Goal: Task Accomplishment & Management: Complete application form

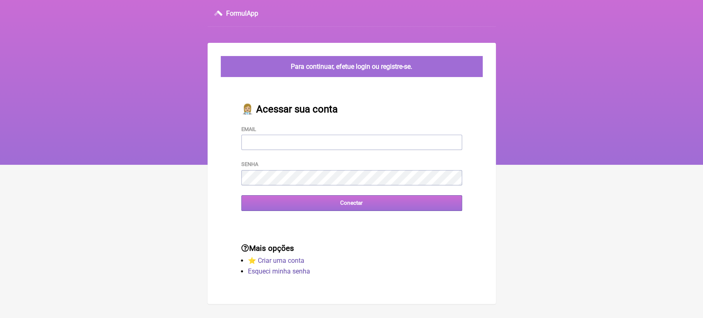
type input "[EMAIL_ADDRESS][DOMAIN_NAME]"
click at [392, 199] on input "Conectar" at bounding box center [351, 202] width 221 height 15
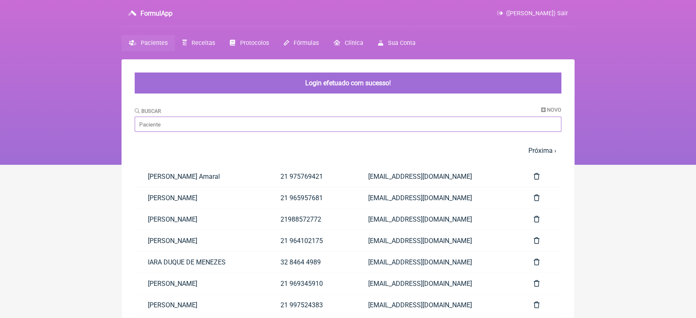
click at [338, 129] on input "Buscar" at bounding box center [348, 124] width 427 height 15
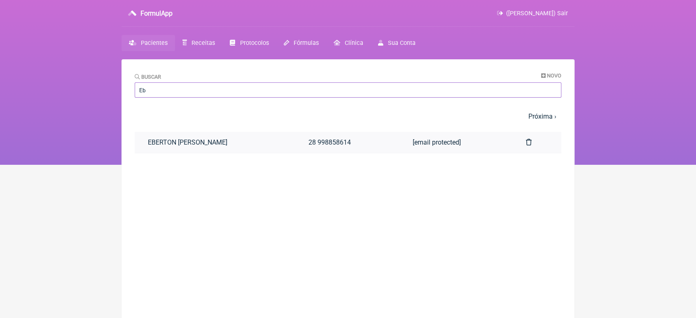
type input "Eb"
click at [164, 143] on link "EBERTON DECOTHÉ THOMPSON" at bounding box center [215, 142] width 161 height 21
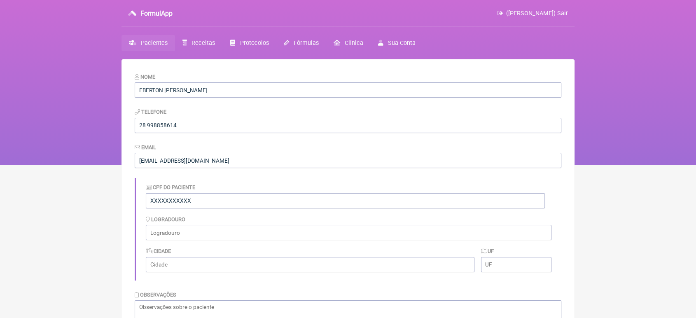
drag, startPoint x: 695, startPoint y: 35, endPoint x: 702, endPoint y: 36, distance: 7.5
click at [695, 36] on html "FormulApp (VINICIUS VIEIRA PASCHOAL) Sair Pacientes Receitas Protocolos Fórmula…" at bounding box center [348, 82] width 696 height 165
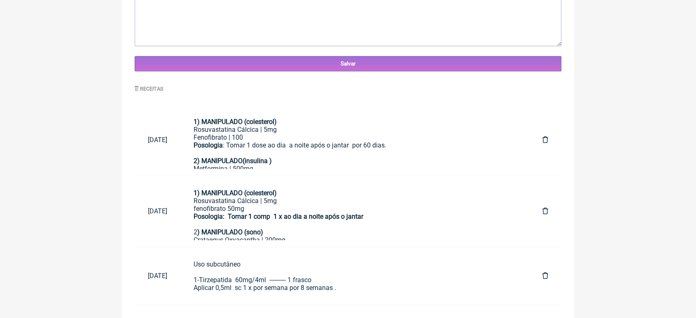
scroll to position [337, 0]
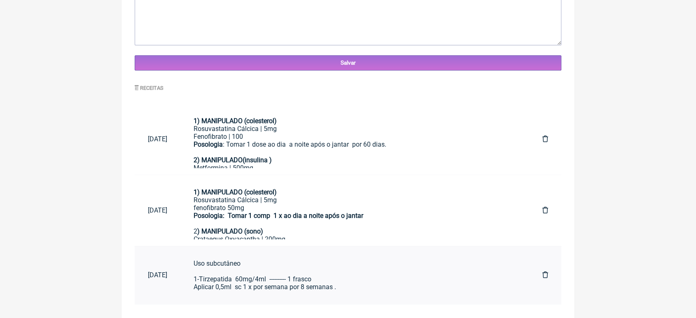
click at [306, 283] on div "Uso subcutâneo 1-Tirzepatida 60mg/4ml ---------- 1 frasco Aplicar 0,5ml sc 1 x …" at bounding box center [354, 274] width 322 height 31
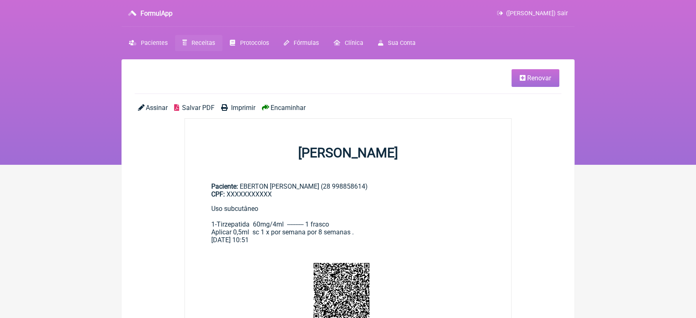
click at [520, 77] on icon at bounding box center [523, 78] width 6 height 7
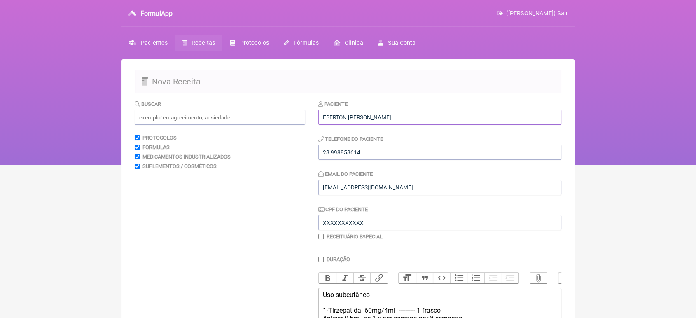
click at [445, 111] on input "EBERTON [PERSON_NAME]" at bounding box center [439, 117] width 243 height 15
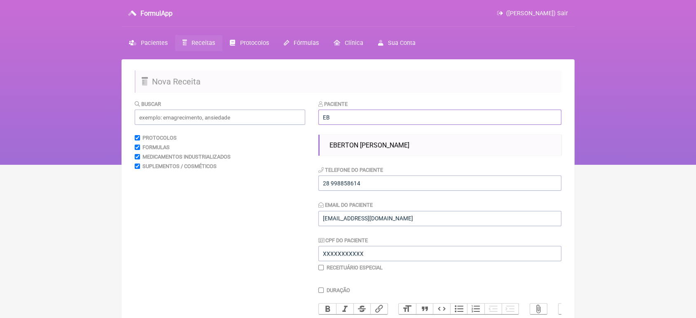
type input "E"
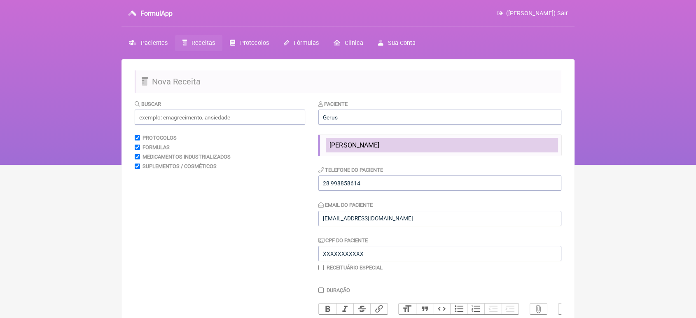
click at [416, 141] on li "GERUSA MOREIRA PETERLE" at bounding box center [442, 145] width 232 height 14
type input "GERUSA MOREIRA PETERLE"
type input "28 998810518"
type input "[EMAIL_ADDRESS][DOMAIN_NAME]"
type input "41678370720"
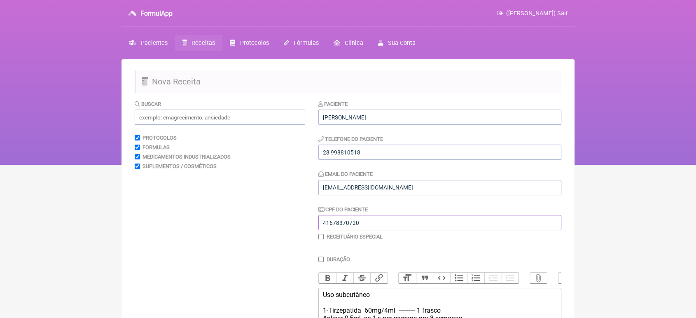
click at [368, 219] on input "41678370720" at bounding box center [439, 222] width 243 height 15
click at [377, 156] on input "28 998810518" at bounding box center [439, 152] width 243 height 15
type input "2"
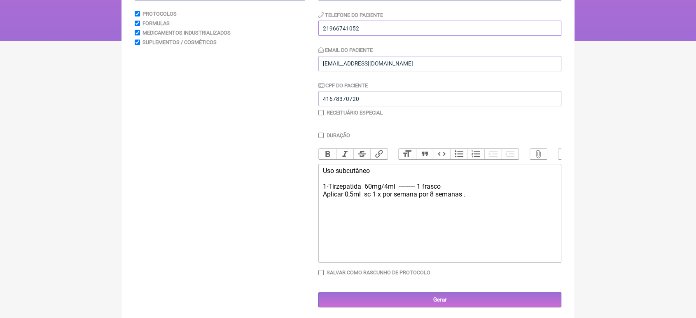
scroll to position [136, 0]
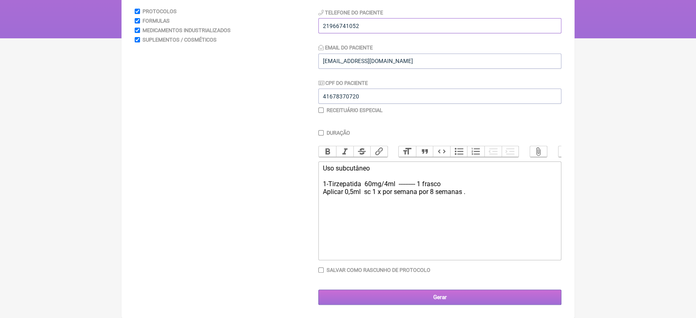
type input "21966741052"
click at [417, 301] on input "Gerar" at bounding box center [439, 296] width 243 height 15
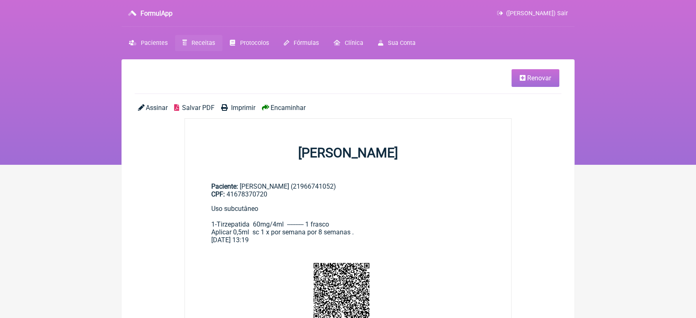
click at [287, 113] on div "Assinar Salvar PDF Imprimir Encaminhar" at bounding box center [348, 111] width 427 height 14
click at [285, 111] on span "Encaminhar" at bounding box center [287, 108] width 35 height 8
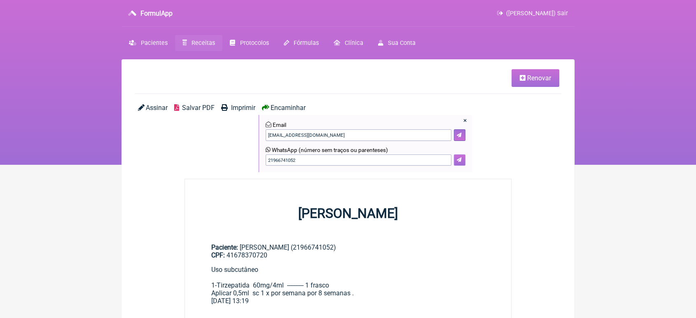
click at [458, 161] on icon at bounding box center [459, 159] width 5 height 5
